Goal: Information Seeking & Learning: Check status

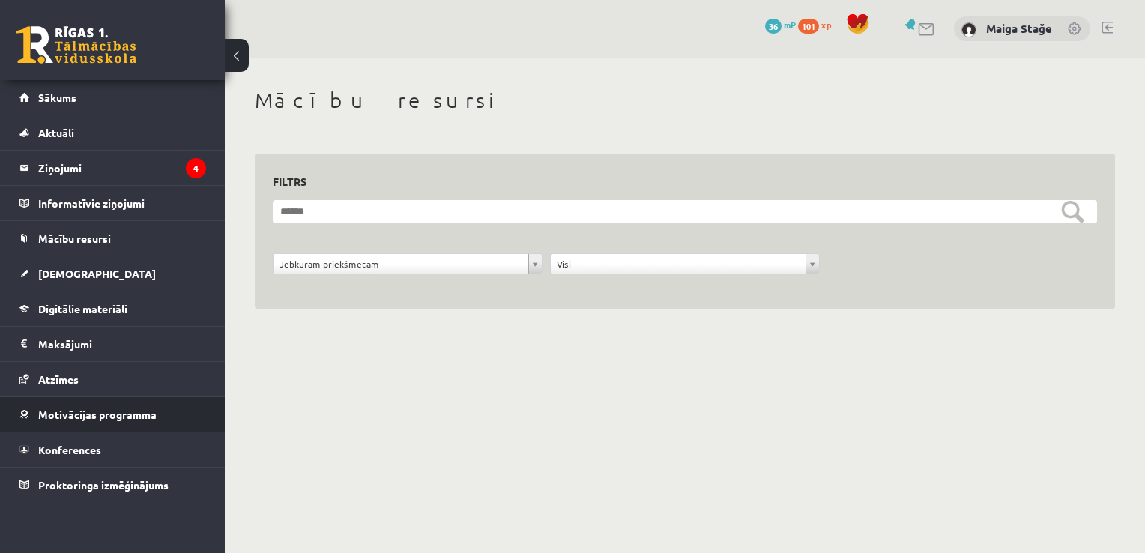
click at [80, 418] on span "Motivācijas programma" at bounding box center [97, 413] width 118 height 13
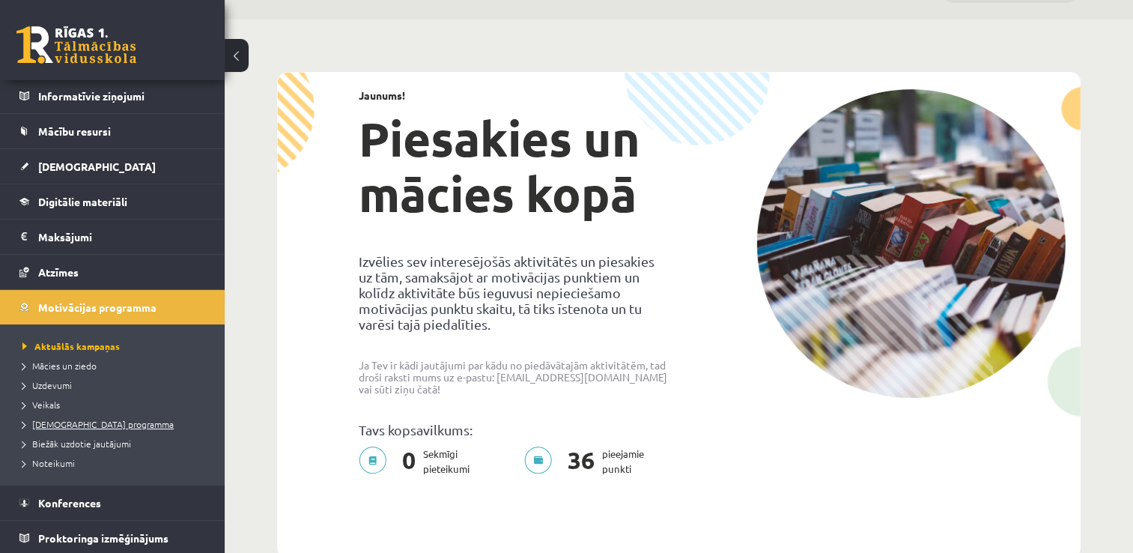
scroll to position [75, 0]
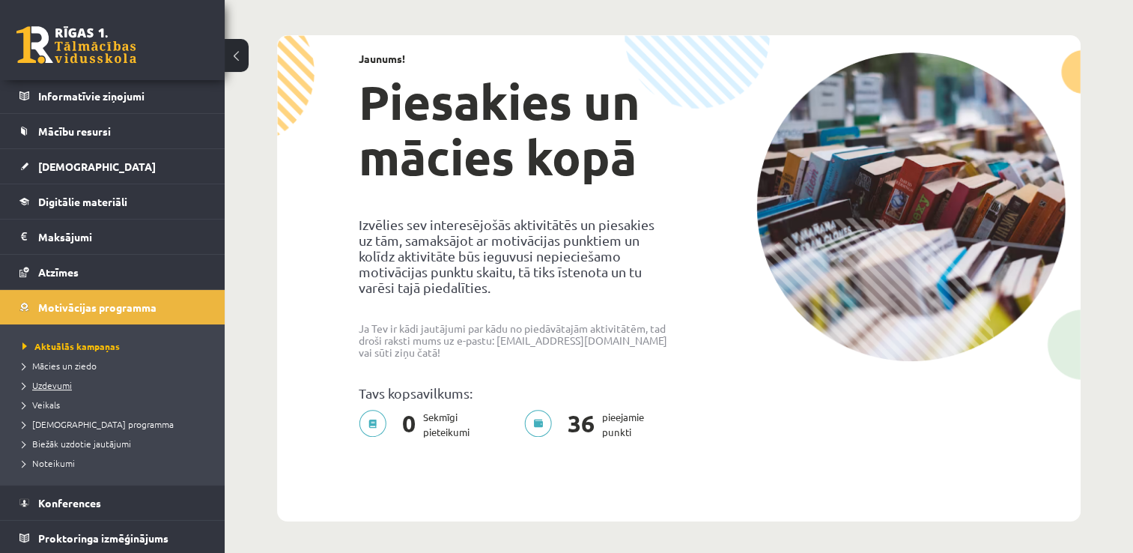
click at [46, 381] on span "Uzdevumi" at bounding box center [46, 385] width 49 height 12
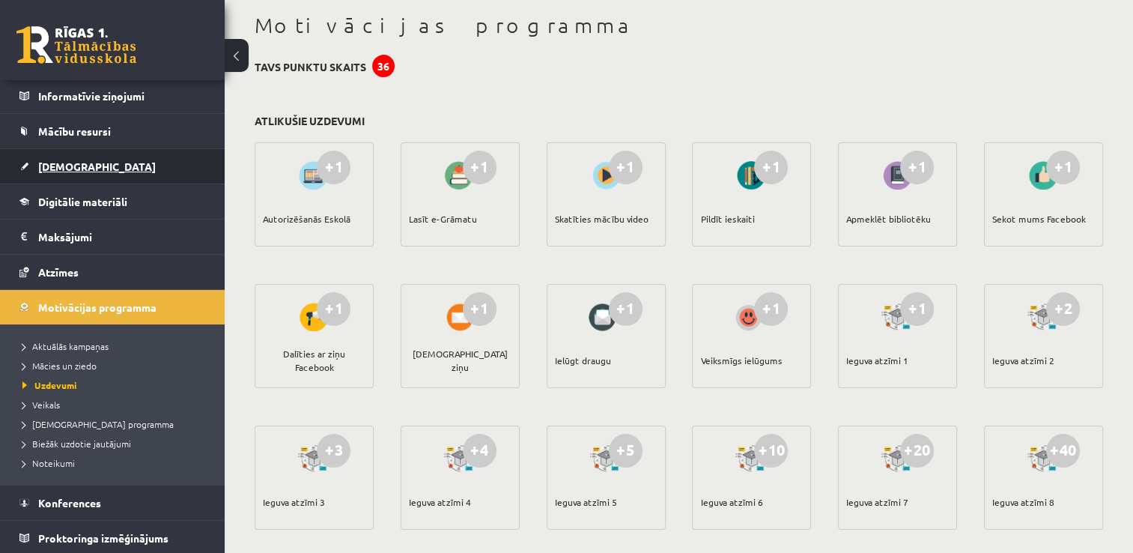
click at [50, 164] on span "[DEMOGRAPHIC_DATA]" at bounding box center [97, 166] width 118 height 13
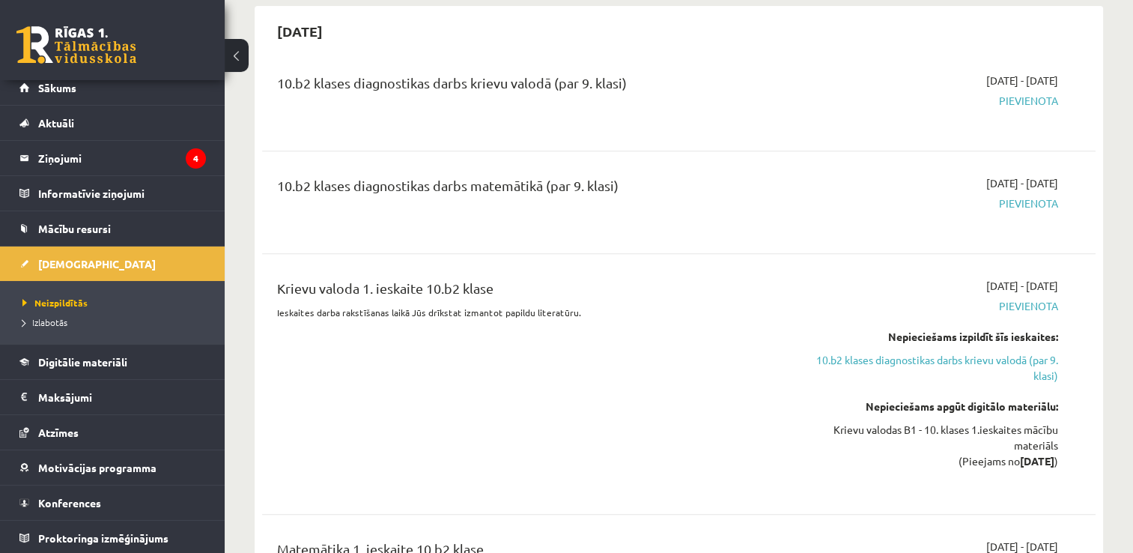
scroll to position [599, 0]
click at [52, 317] on span "Izlabotās" at bounding box center [44, 322] width 45 height 12
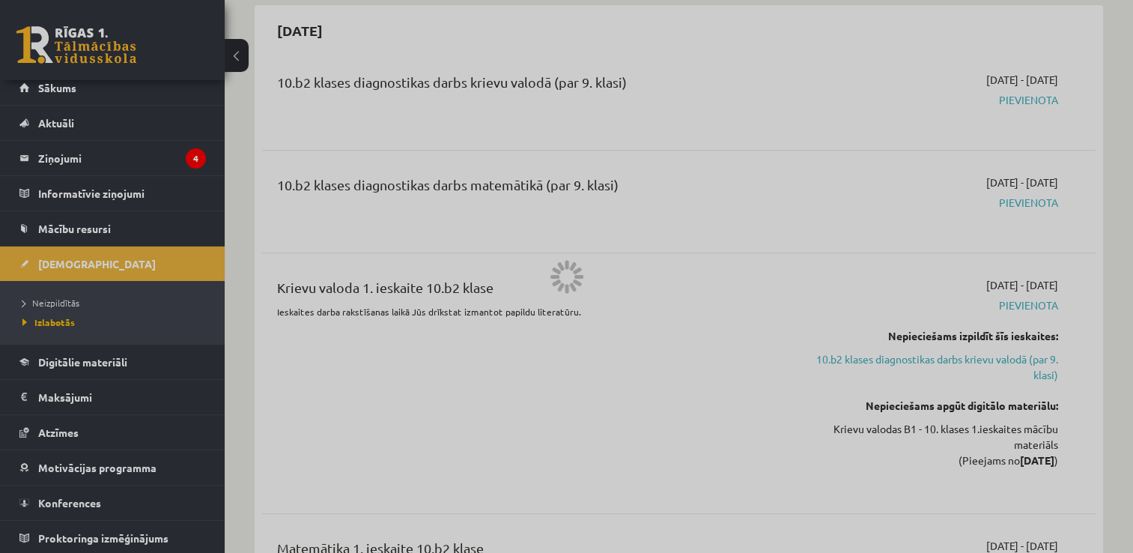
scroll to position [124, 0]
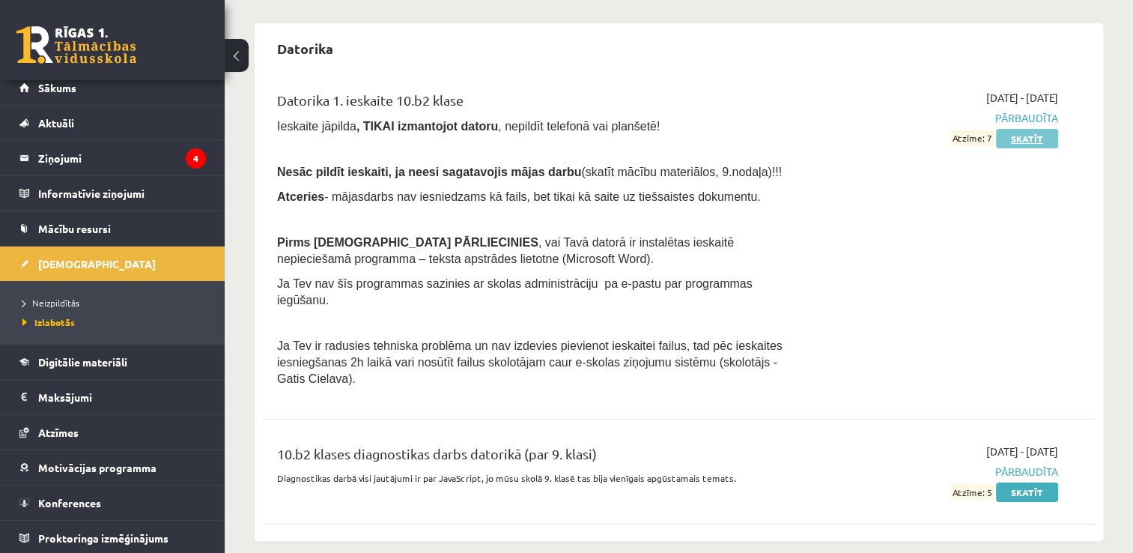
click at [1034, 142] on link "Skatīt" at bounding box center [1027, 138] width 62 height 19
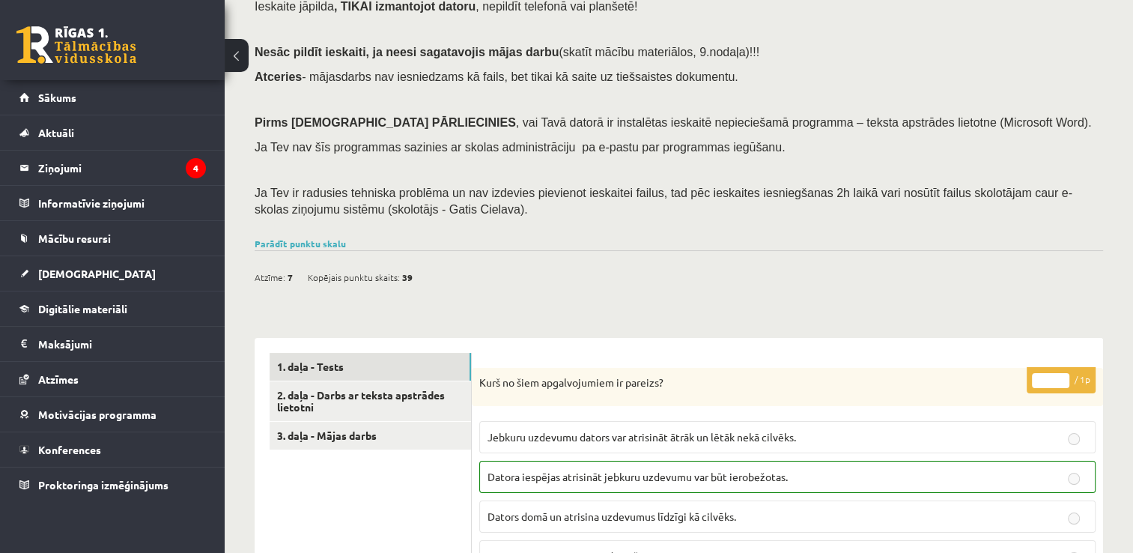
scroll to position [375, 0]
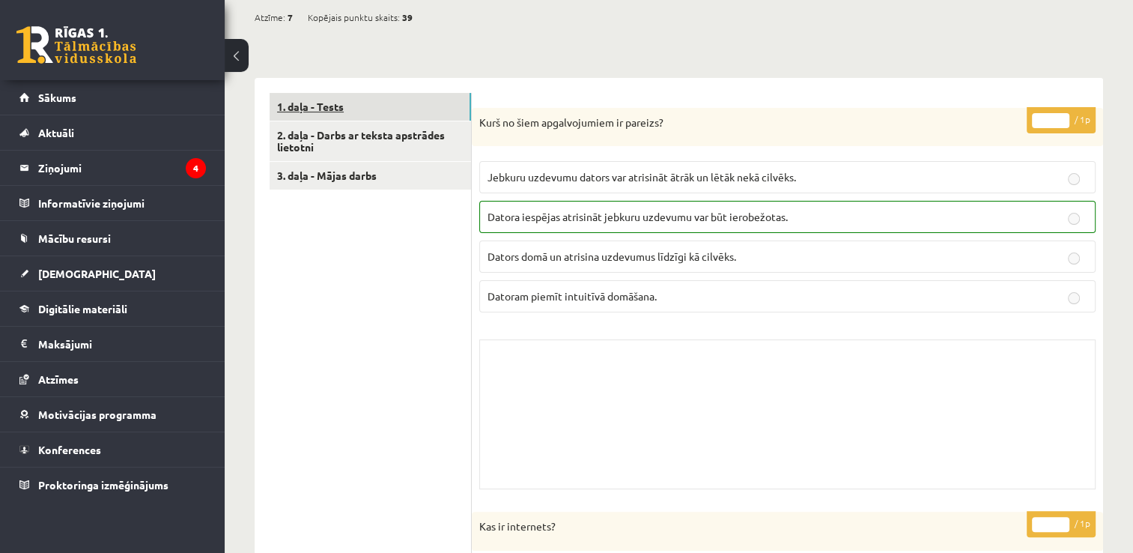
click at [375, 109] on link "1. daļa - Tests" at bounding box center [370, 107] width 201 height 28
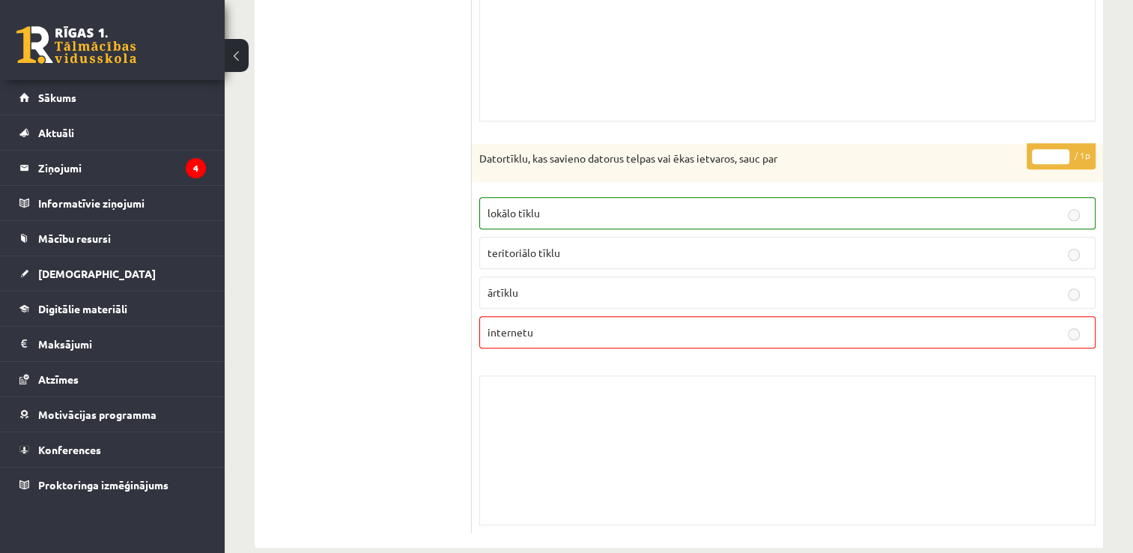
scroll to position [7266, 0]
click at [70, 160] on legend "Ziņojumi 4" at bounding box center [122, 168] width 168 height 34
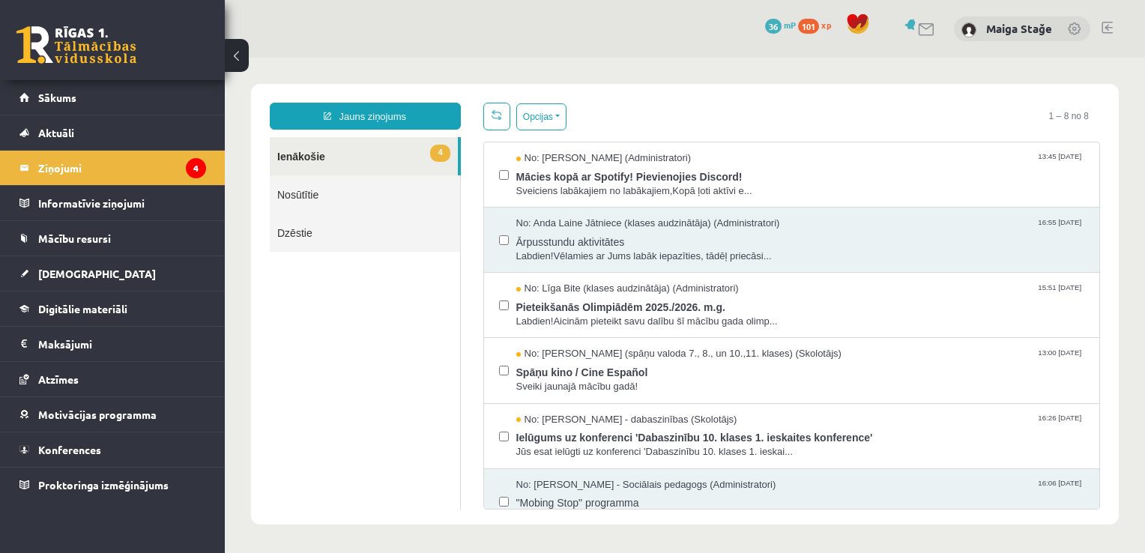
click at [276, 152] on link "4 Ienākošie" at bounding box center [364, 156] width 188 height 38
click at [358, 166] on link "4 Ienākošie" at bounding box center [364, 156] width 188 height 38
